Goal: Task Accomplishment & Management: Manage account settings

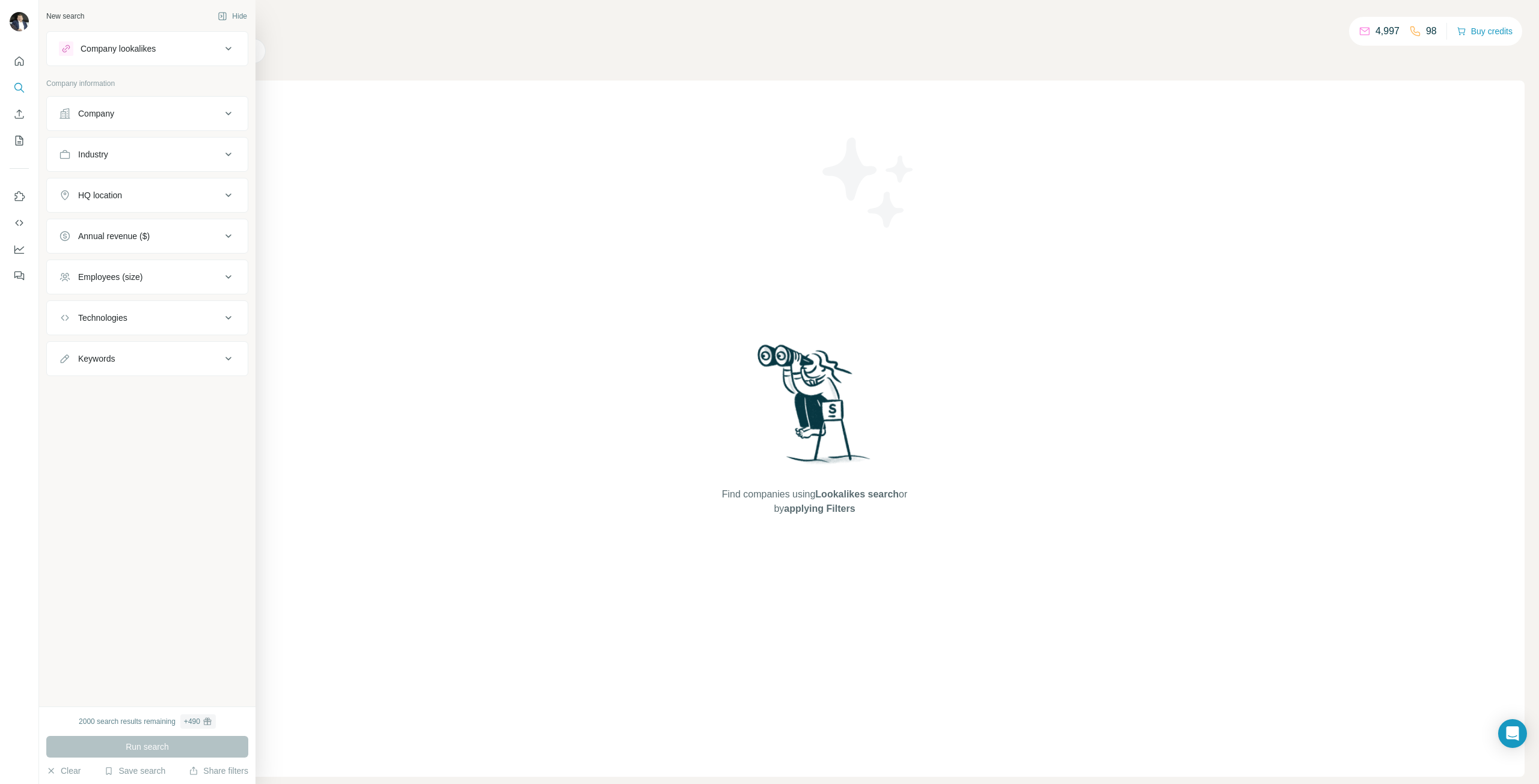
click at [229, 56] on button "Company lookalikes" at bounding box center [147, 49] width 200 height 29
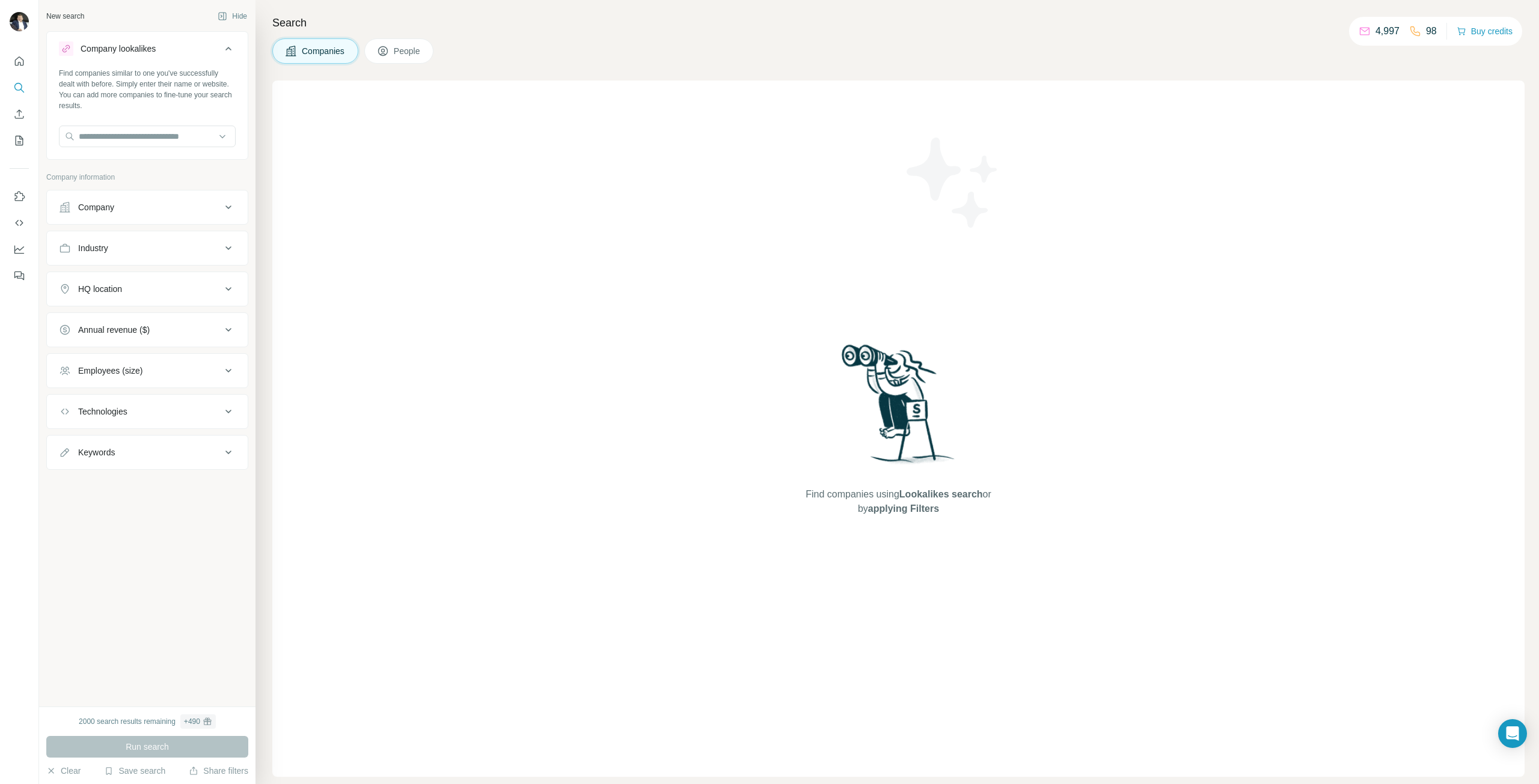
click at [530, 60] on div "Companies People" at bounding box center [898, 51] width 1252 height 25
click at [421, 46] on span "People" at bounding box center [407, 51] width 27 height 12
click at [15, 62] on icon "Quick start" at bounding box center [19, 60] width 9 height 9
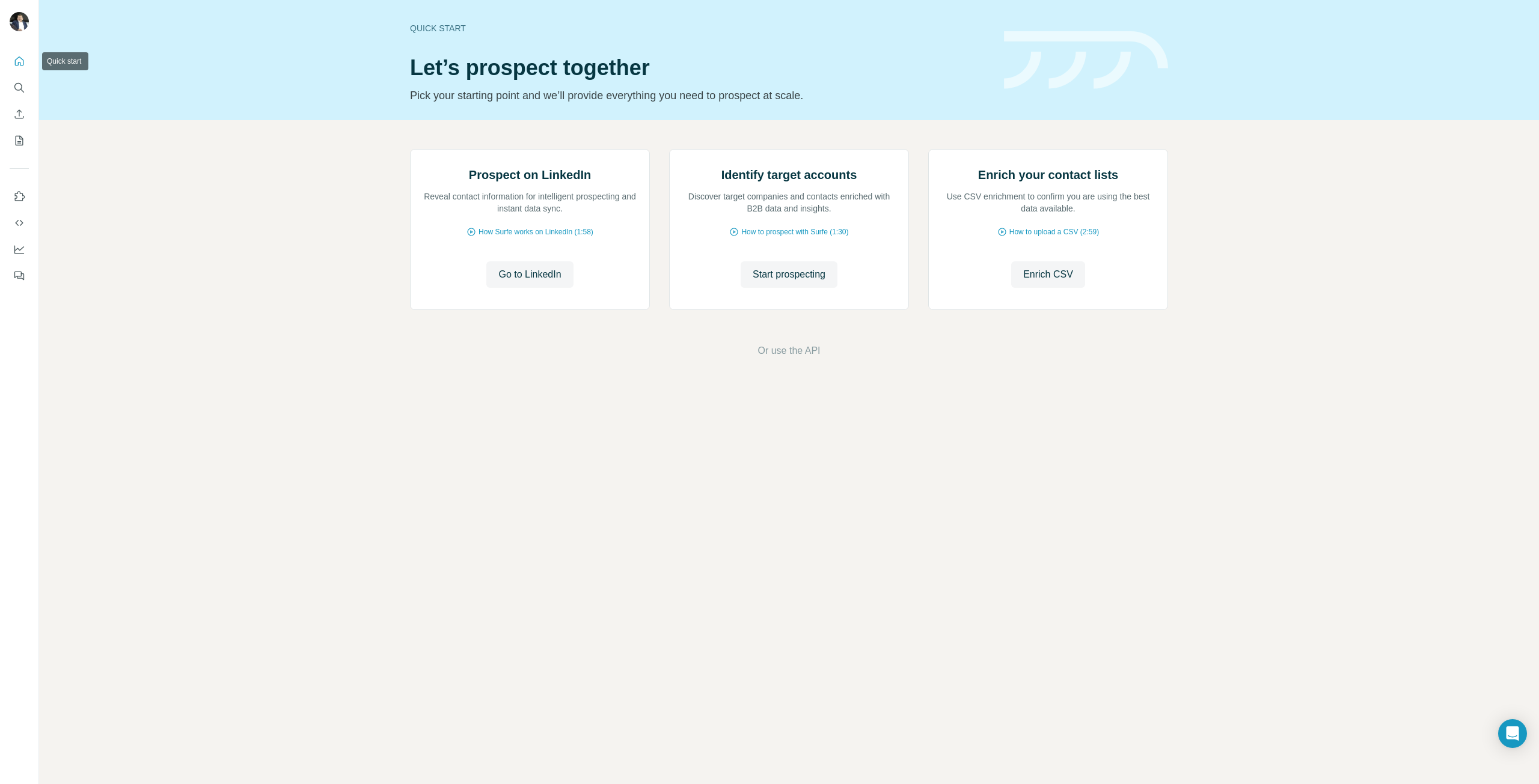
click at [18, 72] on button "Quick start" at bounding box center [19, 61] width 19 height 22
click at [18, 64] on icon "Quick start" at bounding box center [19, 60] width 9 height 9
drag, startPoint x: 117, startPoint y: 184, endPoint x: 31, endPoint y: 97, distance: 122.3
click at [117, 179] on div "Prospect on LinkedIn Reveal contact information for intelligent prospecting and…" at bounding box center [789, 253] width 1500 height 266
click at [17, 93] on icon "Search" at bounding box center [19, 87] width 12 height 12
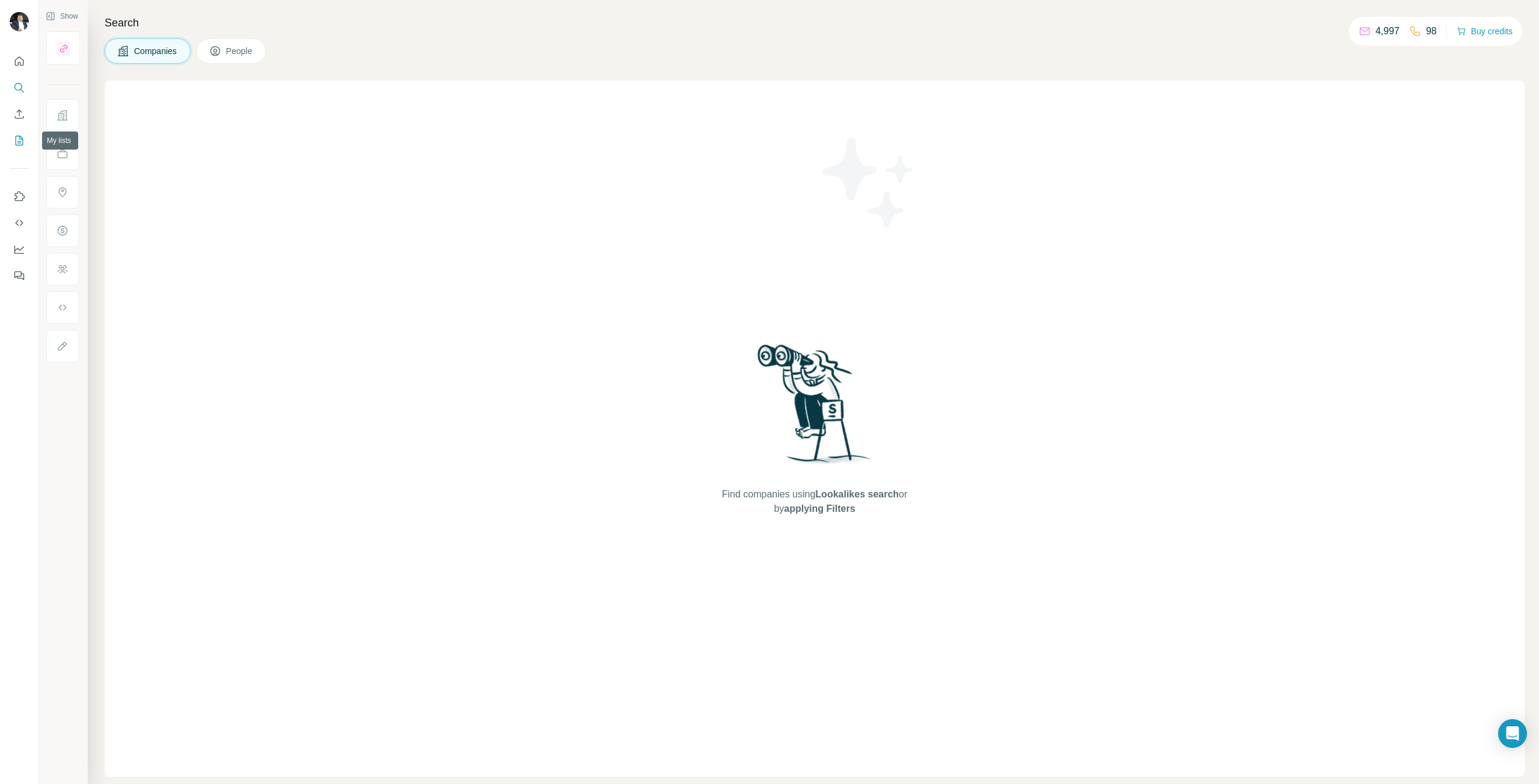
click at [20, 145] on icon "My lists" at bounding box center [19, 141] width 8 height 10
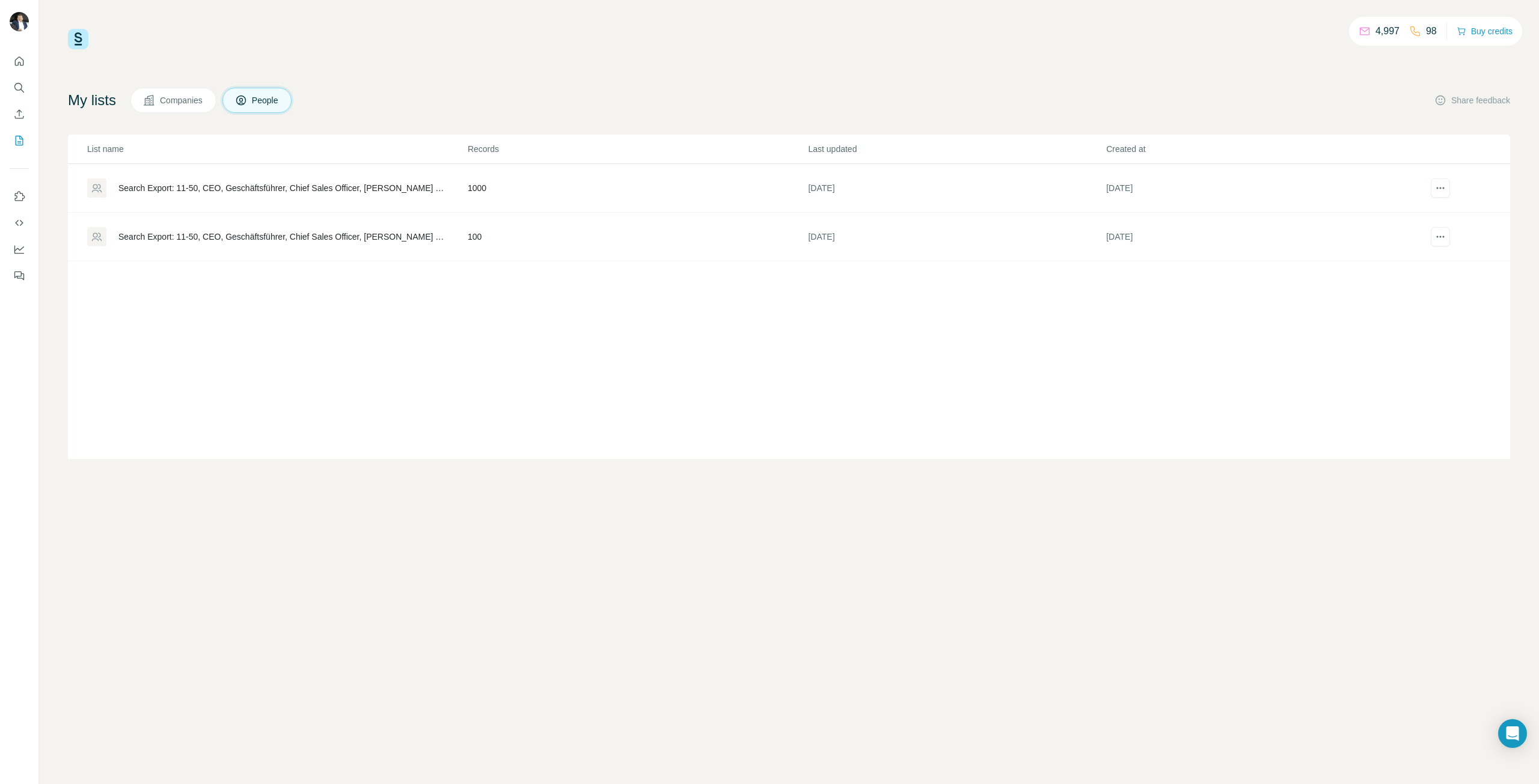
click at [1237, 64] on div "4,997 98 Buy credits My lists Companies People Share feedback List name Records…" at bounding box center [789, 244] width 1442 height 430
drag, startPoint x: 1445, startPoint y: 188, endPoint x: 1220, endPoint y: 114, distance: 236.9
click at [1246, 121] on div "My lists Companies People Share feedback List name Records Last updated Created…" at bounding box center [789, 274] width 1442 height 371
click at [358, 189] on div "Search Export: 11-50, CEO, Geschäftsführer, Chief Sales Officer, [PERSON_NAME] …" at bounding box center [282, 188] width 328 height 12
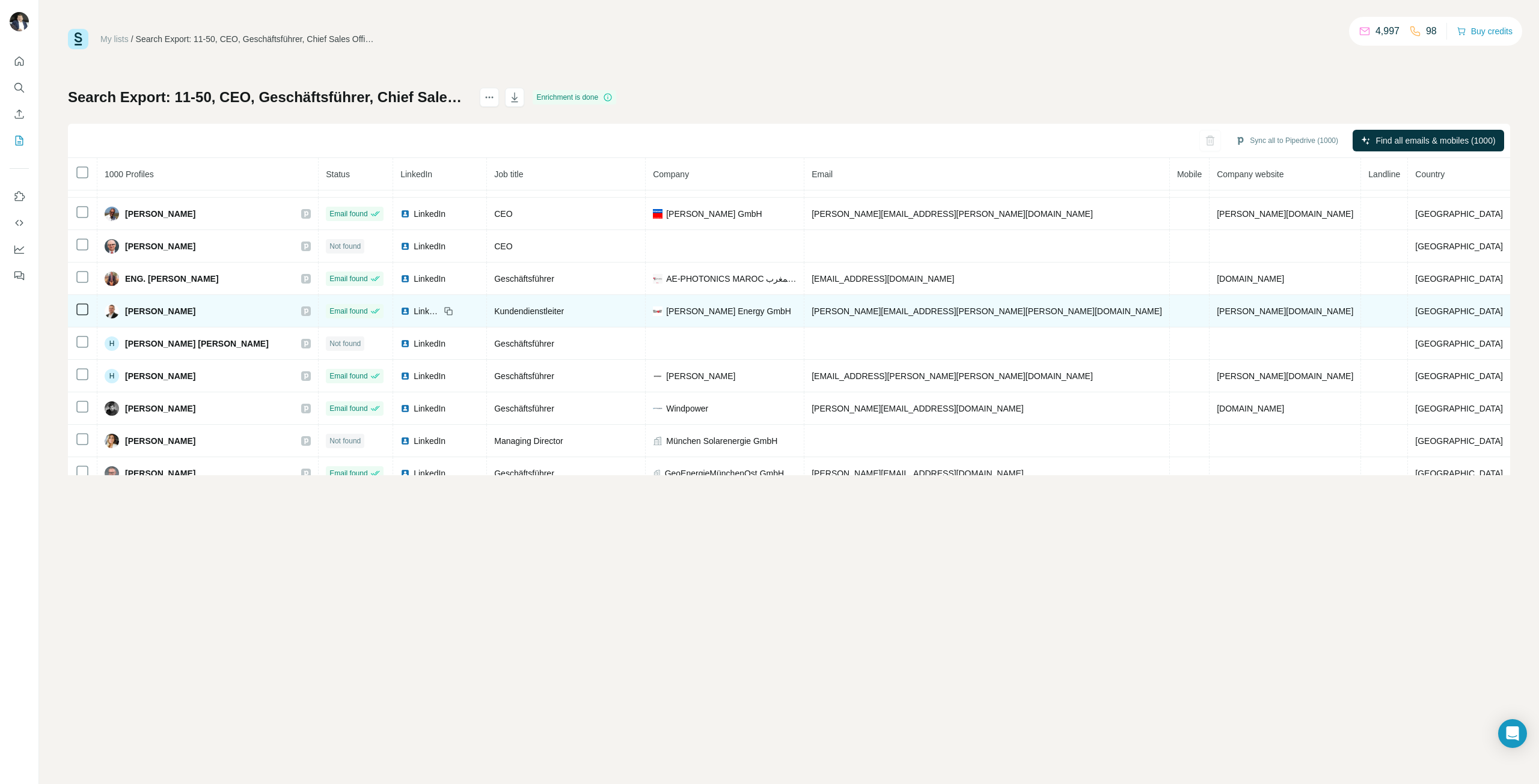
scroll to position [100, 0]
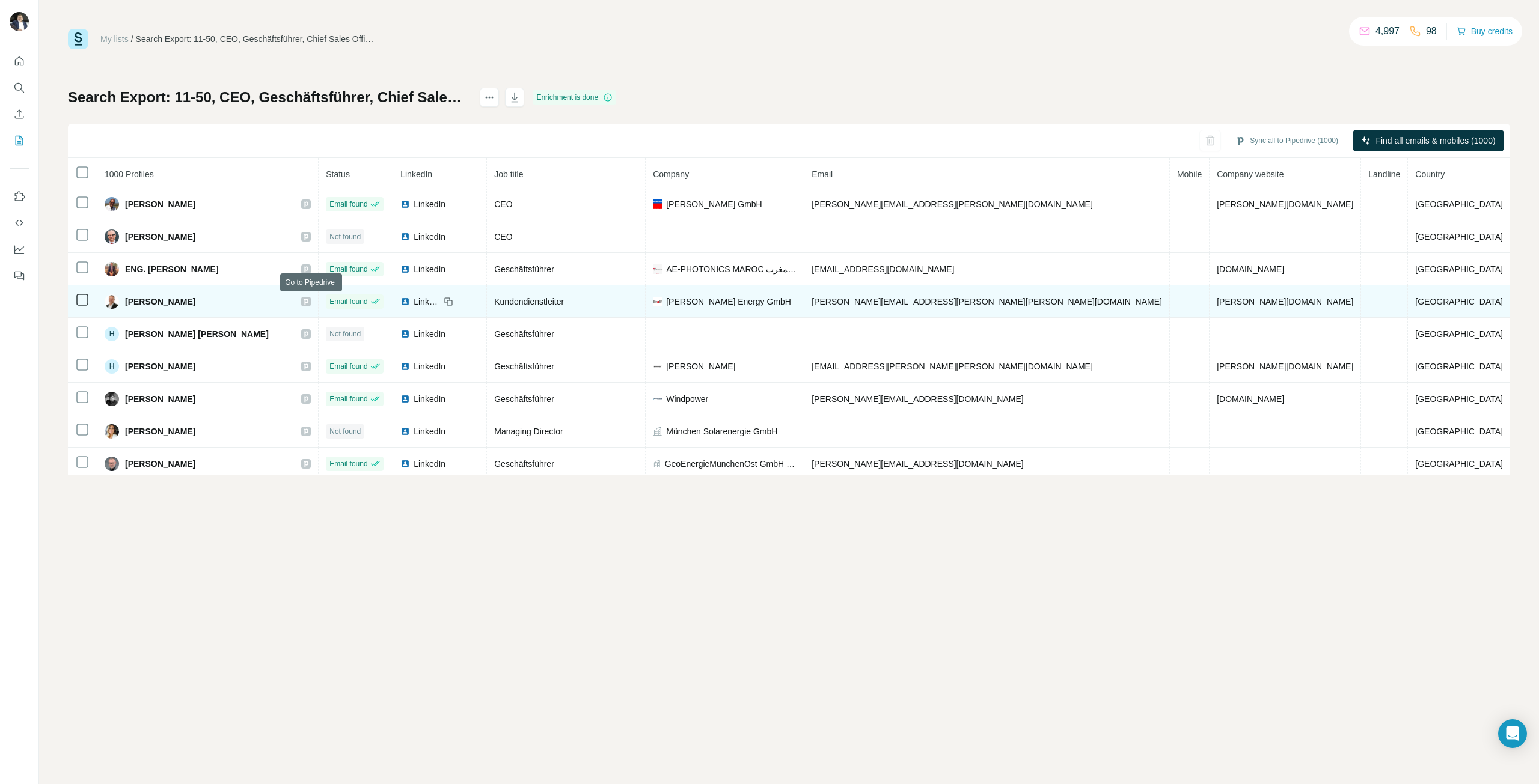
click at [309, 297] on icon at bounding box center [306, 302] width 7 height 10
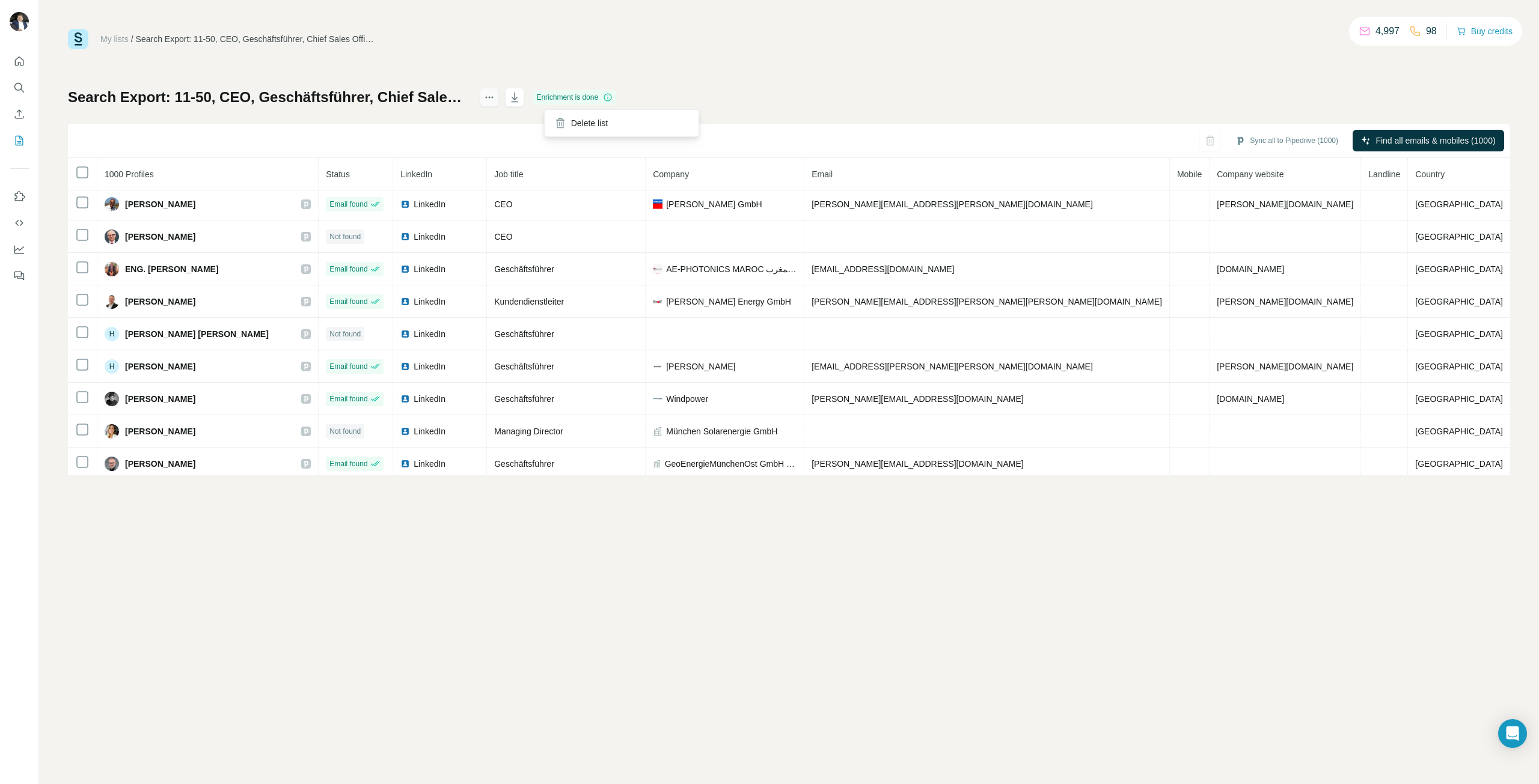
click at [495, 97] on icon "actions" at bounding box center [489, 97] width 12 height 12
click at [495, 99] on icon "actions" at bounding box center [489, 97] width 12 height 12
